Goal: Task Accomplishment & Management: Manage account settings

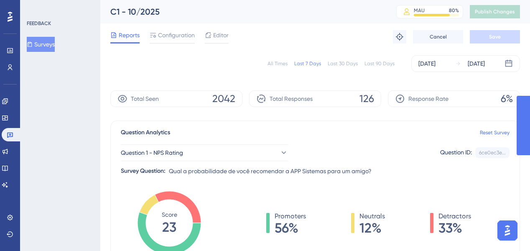
click at [277, 61] on div "All Times" at bounding box center [278, 63] width 20 height 7
click at [8, 102] on icon at bounding box center [5, 101] width 7 height 7
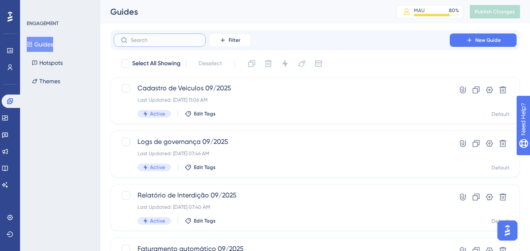
click at [196, 40] on input "text" at bounding box center [165, 40] width 68 height 6
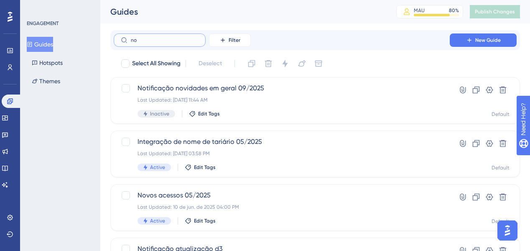
type input "nod"
checkbox input "true"
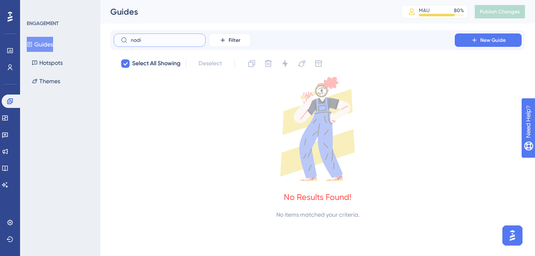
type input "v"
checkbox input "false"
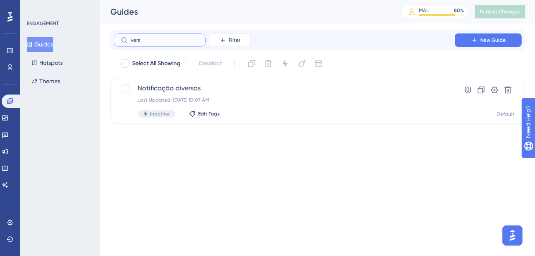
type input "versã"
checkbox input "true"
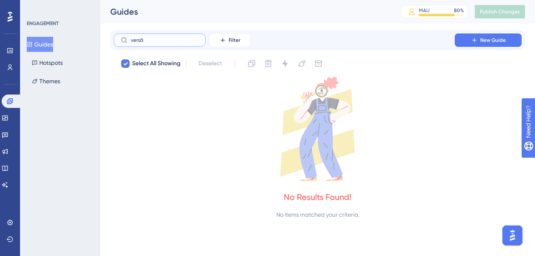
type input "vers"
checkbox input "false"
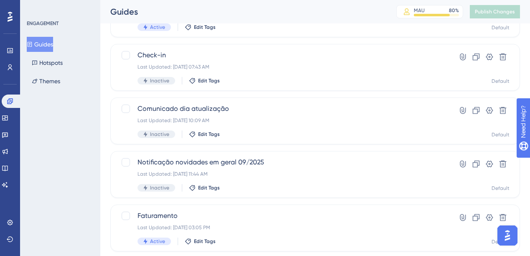
scroll to position [301, 0]
click at [475, 162] on icon at bounding box center [476, 163] width 8 height 8
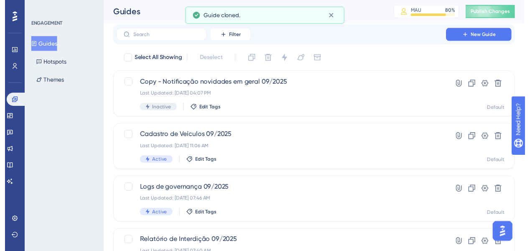
scroll to position [0, 0]
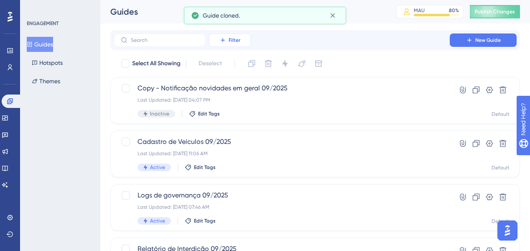
click at [212, 46] on button "Filter" at bounding box center [230, 39] width 42 height 13
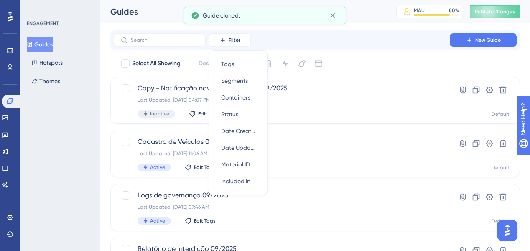
click at [336, 40] on div "Filter Tags Tags Segments Segments Containers Containers Status Status Date Cre…" at bounding box center [315, 39] width 403 height 13
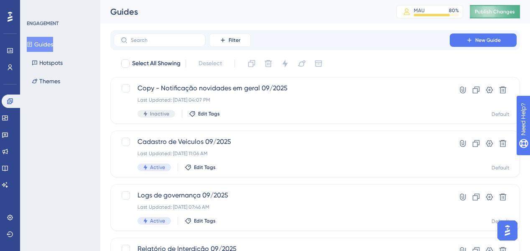
click at [486, 15] on span "Publish Changes" at bounding box center [495, 11] width 40 height 7
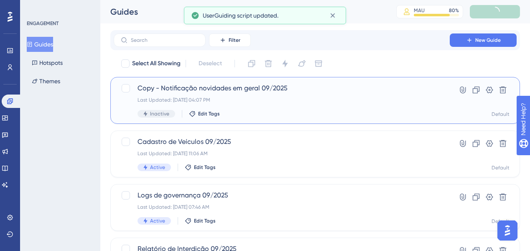
click at [255, 88] on span "Copy - Notificação novidades em geral 09/2025" at bounding box center [282, 88] width 289 height 10
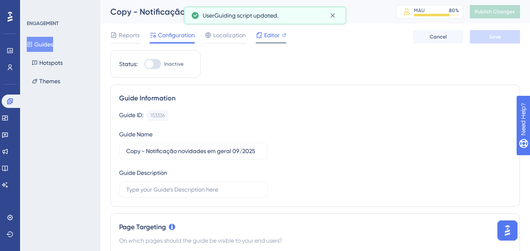
click at [262, 32] on icon at bounding box center [259, 35] width 7 height 7
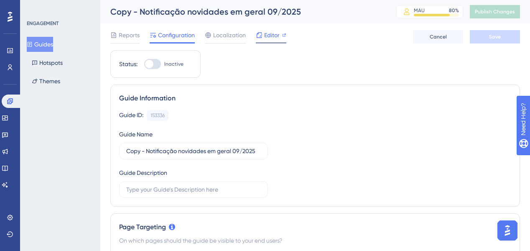
click at [273, 33] on span "Editor" at bounding box center [271, 35] width 15 height 10
click at [167, 16] on div "Copy - Notificação novidades em geral 09/2025" at bounding box center [242, 12] width 265 height 12
click at [214, 143] on label "Copy - Notificação novidades em geral 09/2025" at bounding box center [193, 151] width 149 height 17
click at [214, 146] on input "Copy - Notificação novidades em geral 09/2025" at bounding box center [193, 150] width 135 height 9
click at [213, 145] on label "Copy - Notificação novidades em geral 09/2025" at bounding box center [193, 151] width 149 height 17
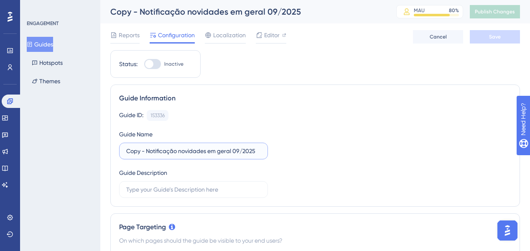
click at [213, 146] on input "Copy - Notificação novidades em geral 09/2025" at bounding box center [193, 150] width 135 height 9
click at [213, 145] on label "Copy - Notificação novidades em geral 09/2025" at bounding box center [193, 151] width 149 height 17
click at [213, 146] on input "Copy - Notificação novidades em geral 09/2025" at bounding box center [193, 150] width 135 height 9
click at [213, 145] on label "Copy - Notificação novidades em geral 09/2025" at bounding box center [193, 151] width 149 height 17
click at [213, 146] on input "Copy - Notificação novidades em geral 09/2025" at bounding box center [193, 150] width 135 height 9
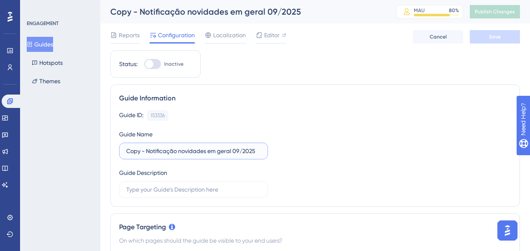
click at [212, 147] on input "Copy - Notificação novidades em geral 09/2025" at bounding box center [193, 150] width 135 height 9
click at [212, 146] on input "Copy - Notificação novidades em geral 09/2025" at bounding box center [193, 150] width 135 height 9
paste input "AJUSTE SINIEF Nº 11"
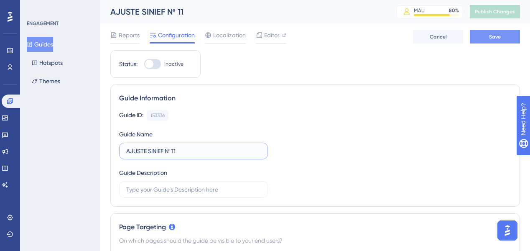
type input "AJUSTE SINIEF Nº 11"
click at [480, 36] on button "Save" at bounding box center [495, 36] width 50 height 13
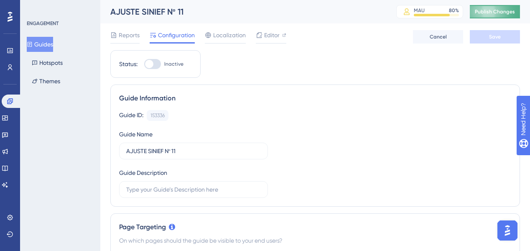
click at [495, 14] on span "Publish Changes" at bounding box center [495, 11] width 40 height 7
